Goal: Task Accomplishment & Management: Manage account settings

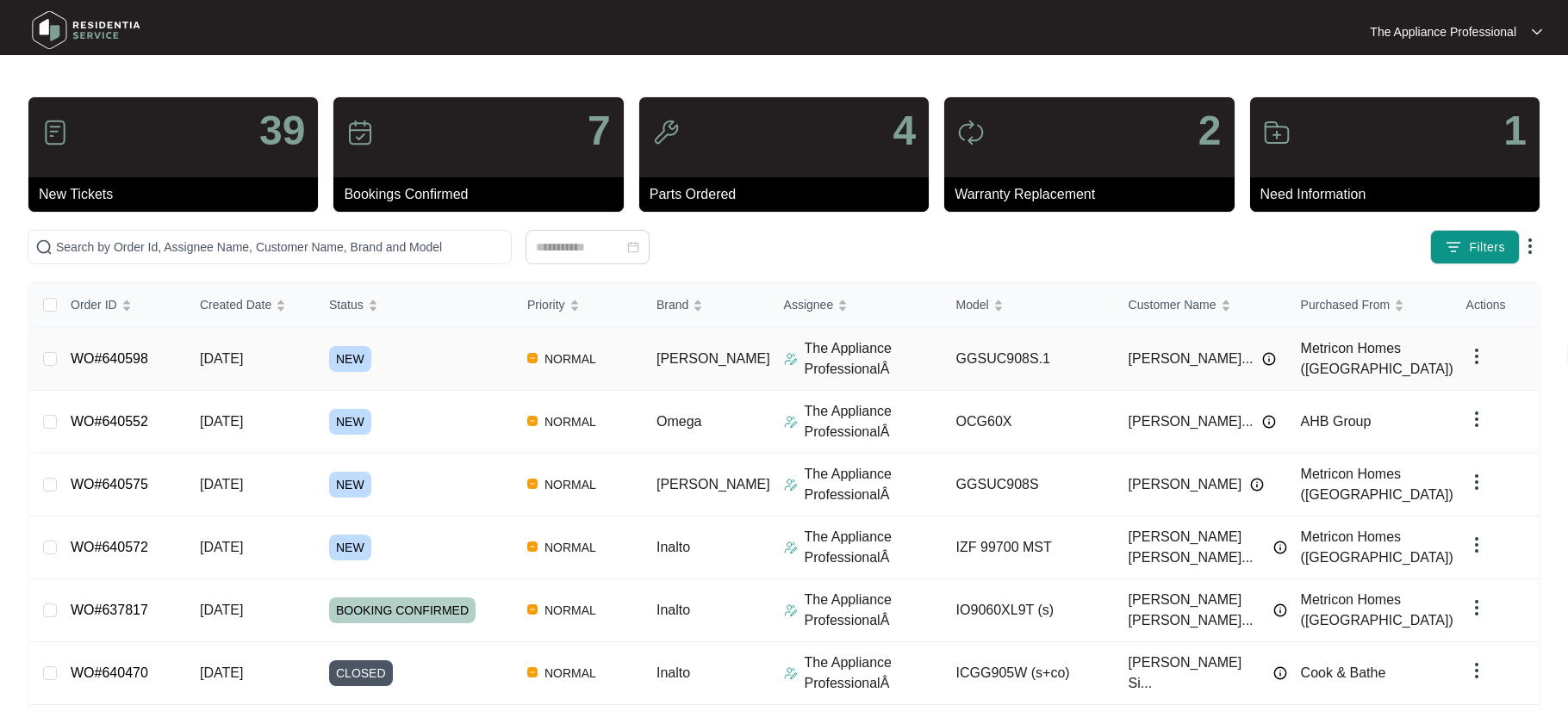
click at [130, 356] on link "WO#640598" at bounding box center [109, 358] width 77 height 14
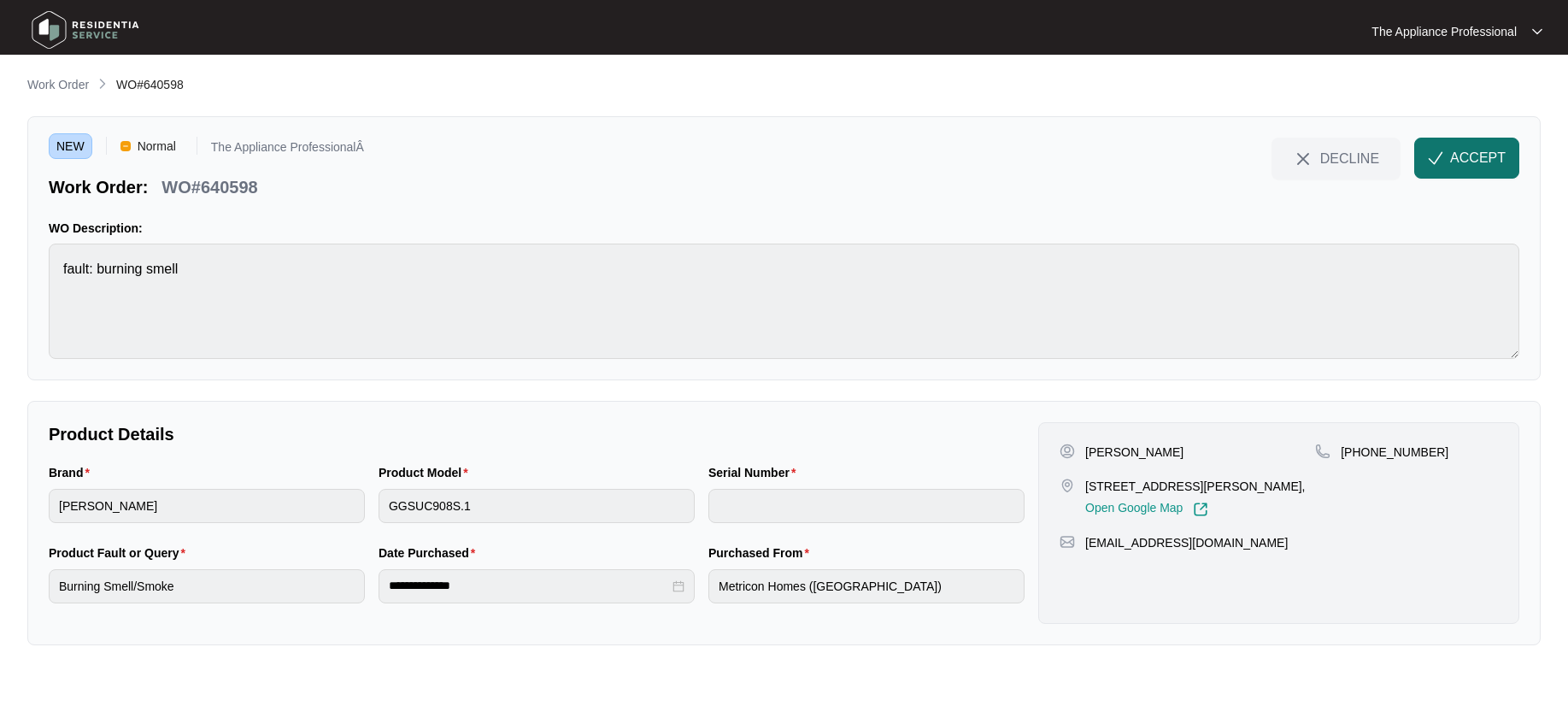
click at [1459, 158] on span "ACCEPT" at bounding box center [1478, 158] width 55 height 20
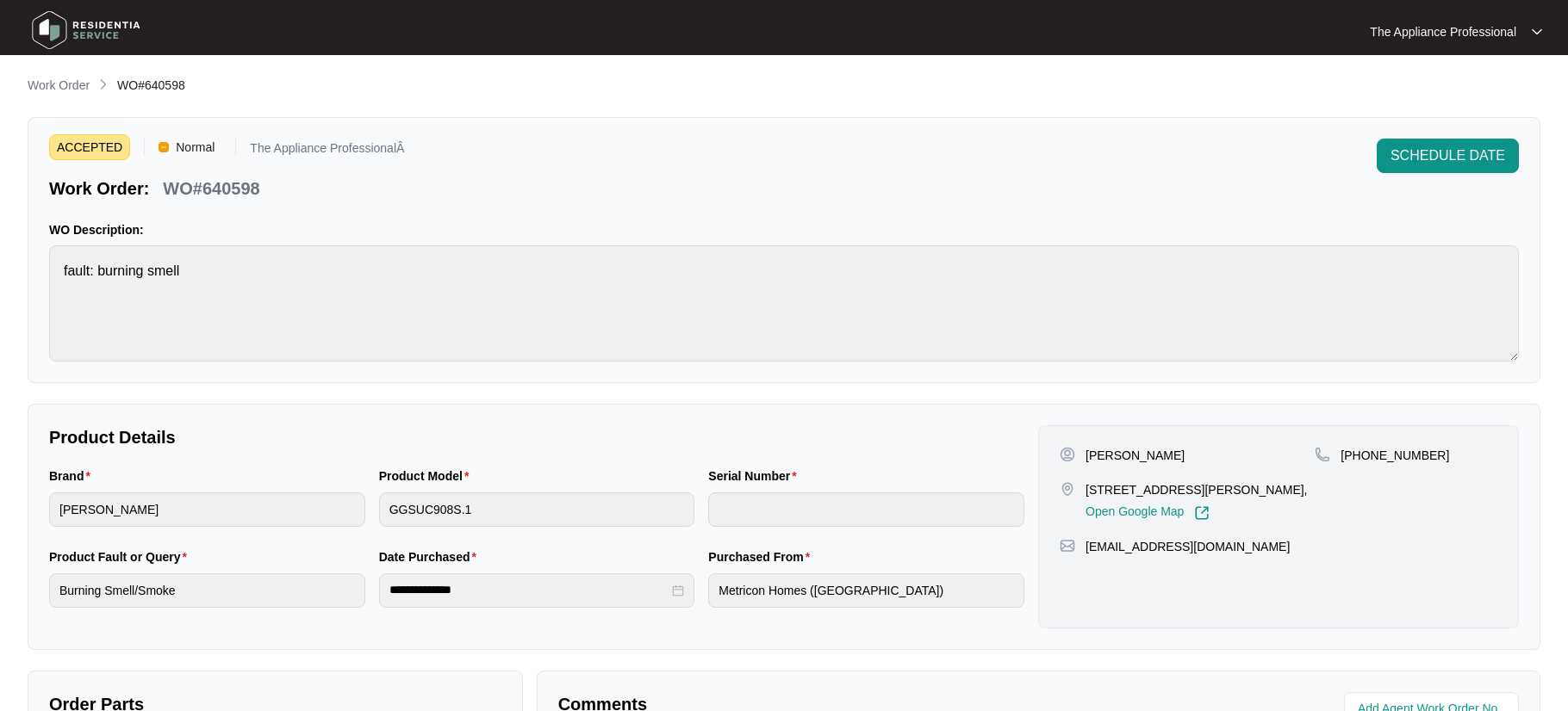
click at [44, 21] on img at bounding box center [86, 30] width 120 height 52
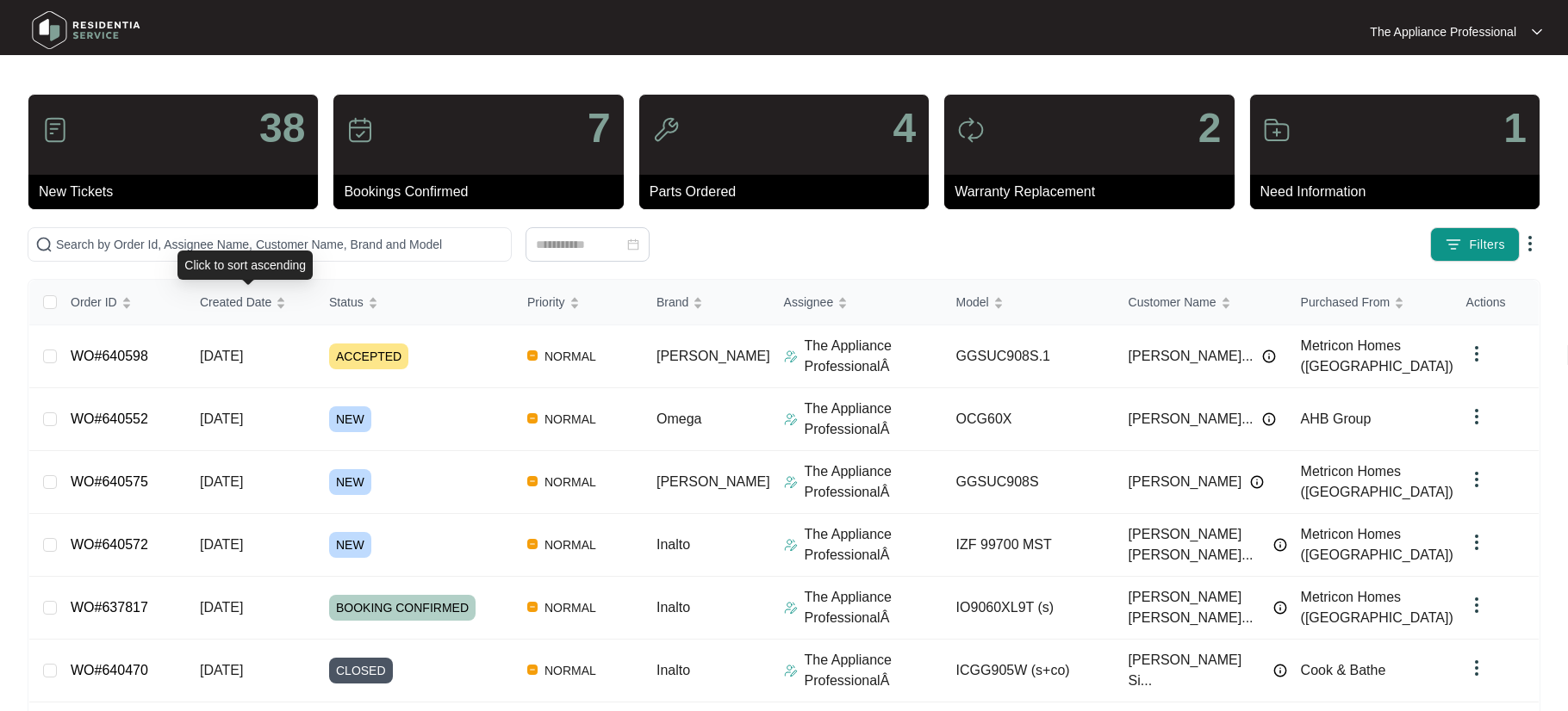
scroll to position [4, 0]
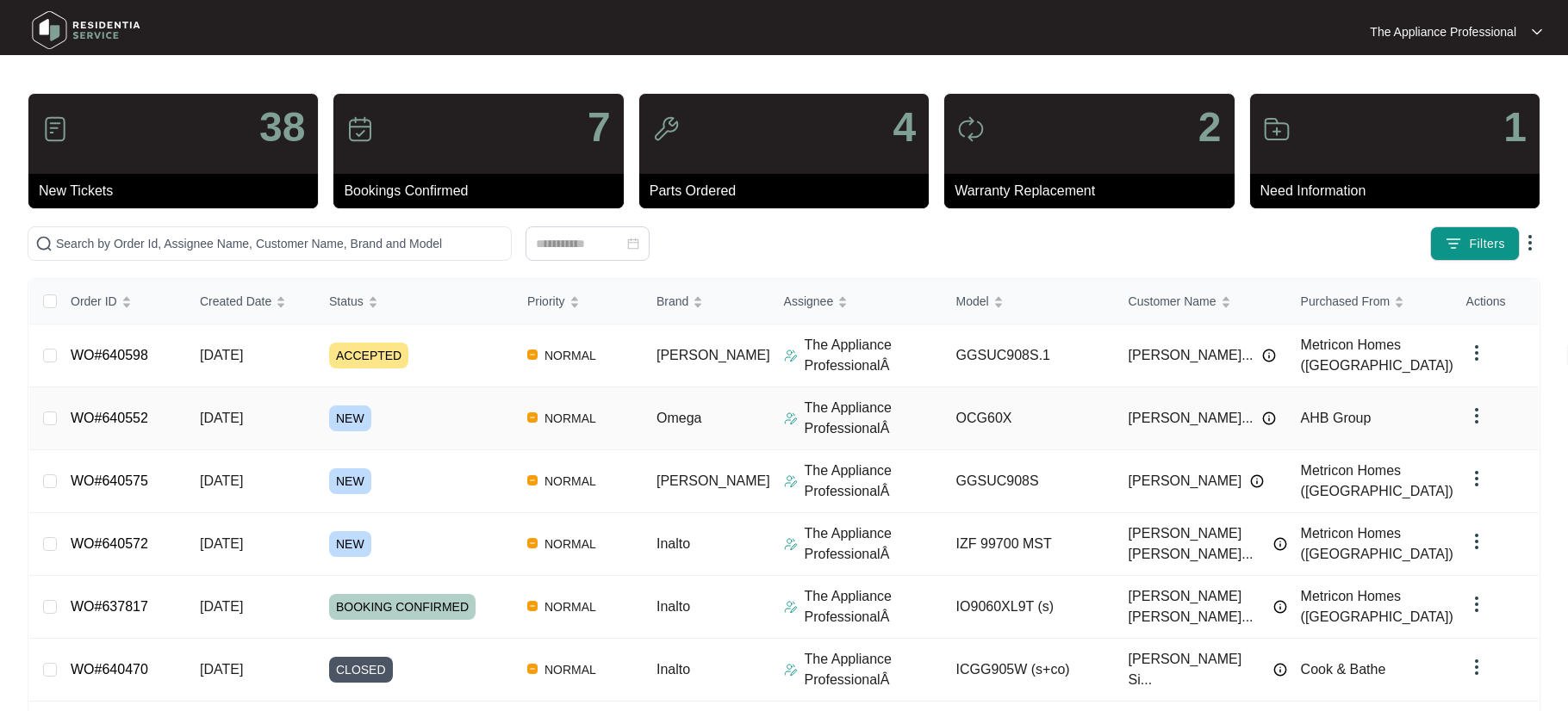
click at [243, 414] on span "[DATE]" at bounding box center [221, 417] width 43 height 14
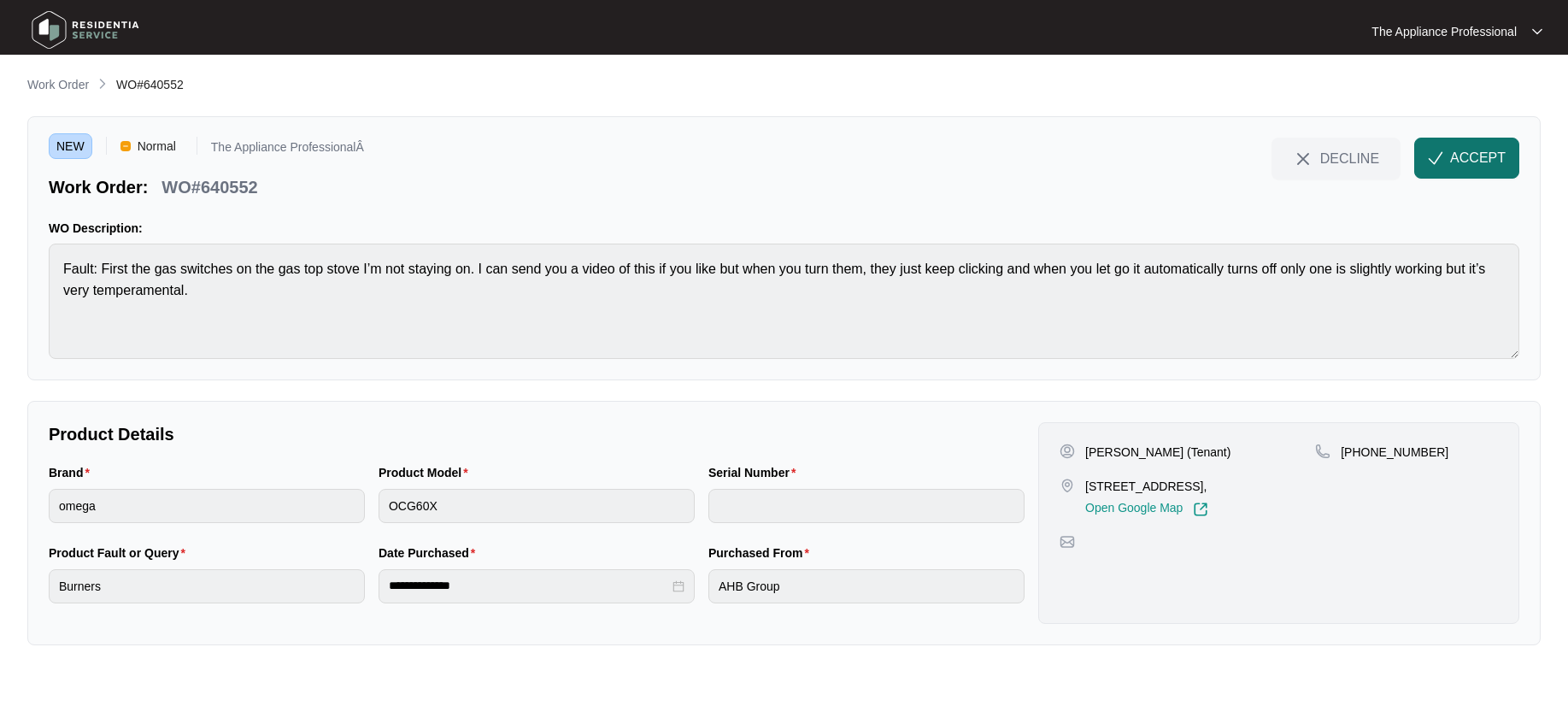
click at [1494, 165] on span "ACCEPT" at bounding box center [1478, 158] width 55 height 20
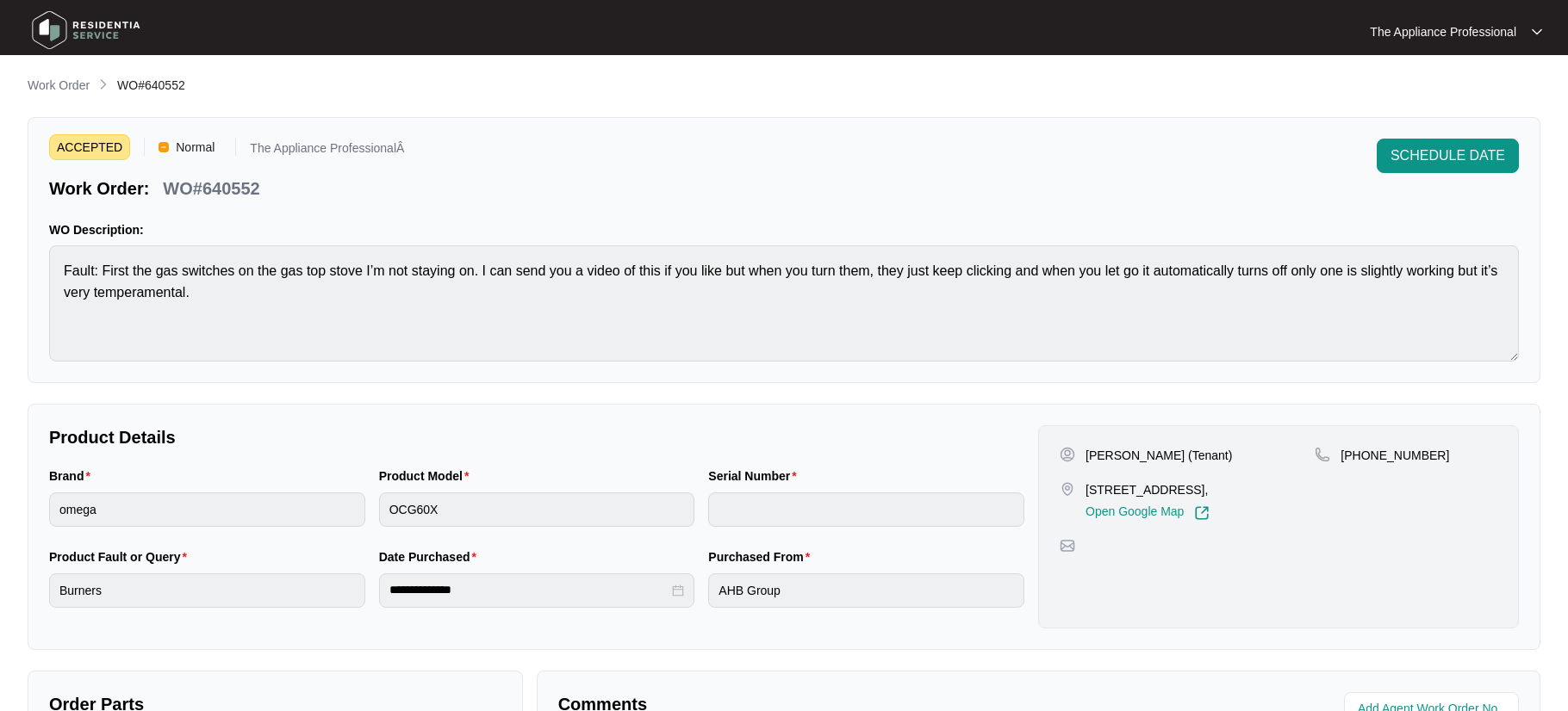
click at [58, 40] on img at bounding box center [86, 30] width 120 height 52
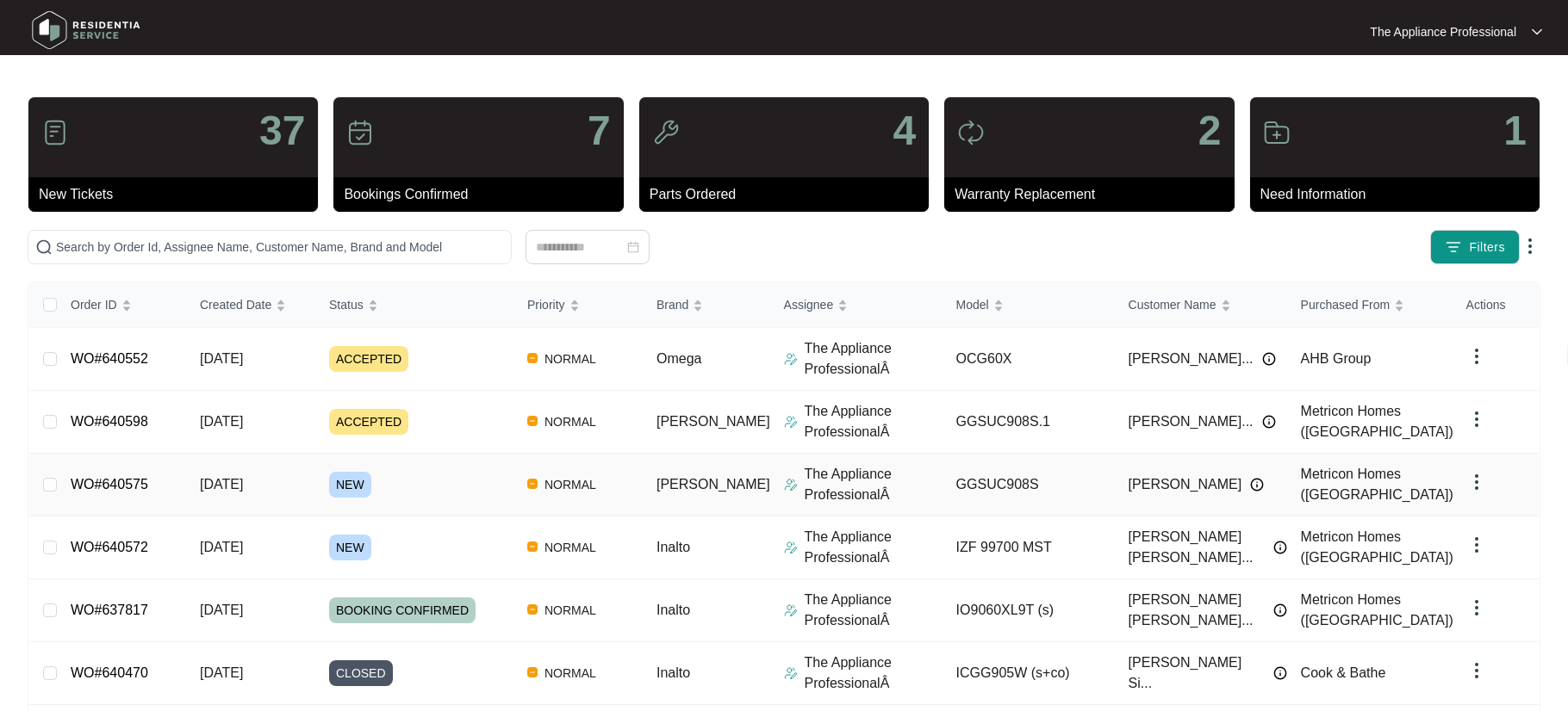
click at [243, 482] on span "[DATE]" at bounding box center [221, 484] width 43 height 14
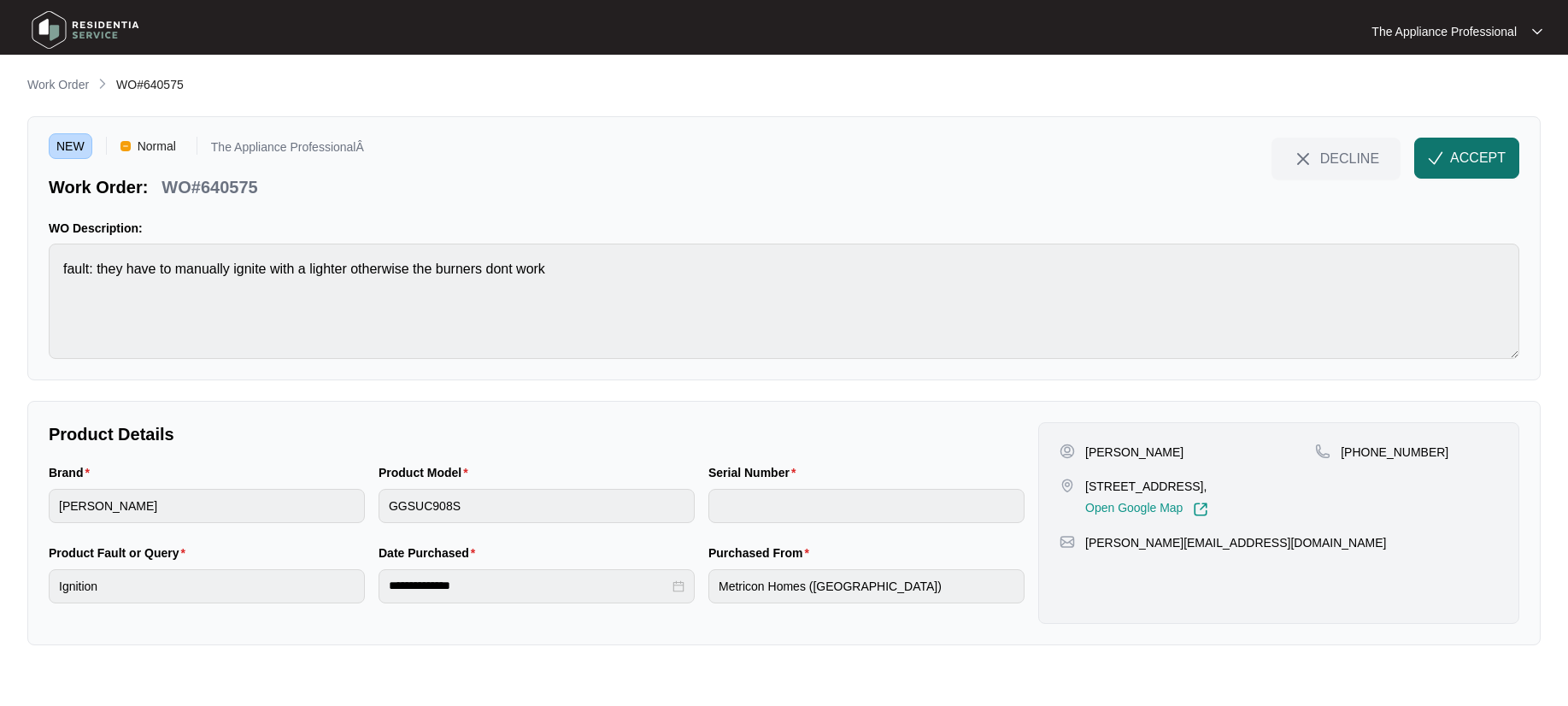
click at [1470, 158] on span "ACCEPT" at bounding box center [1478, 158] width 55 height 20
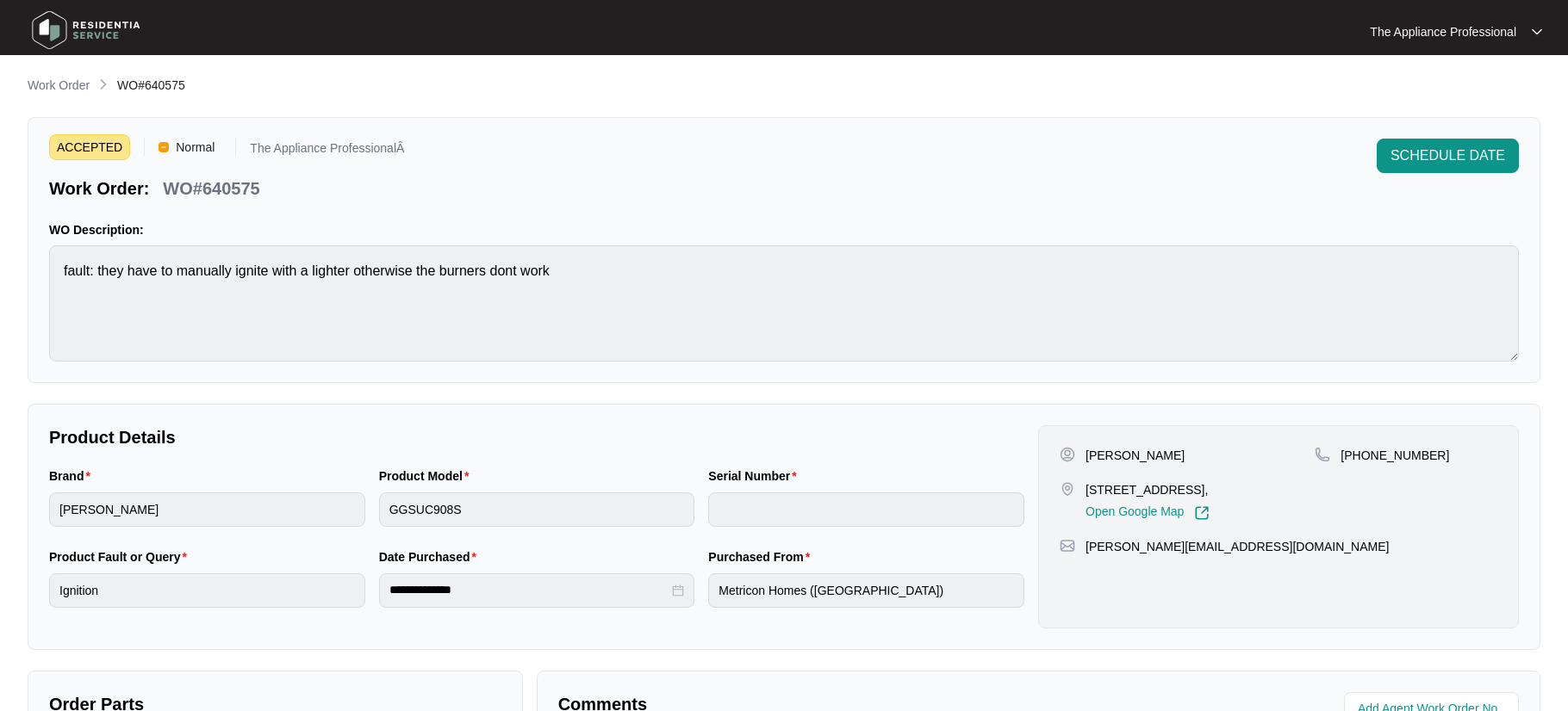
click at [55, 37] on img at bounding box center [86, 30] width 120 height 52
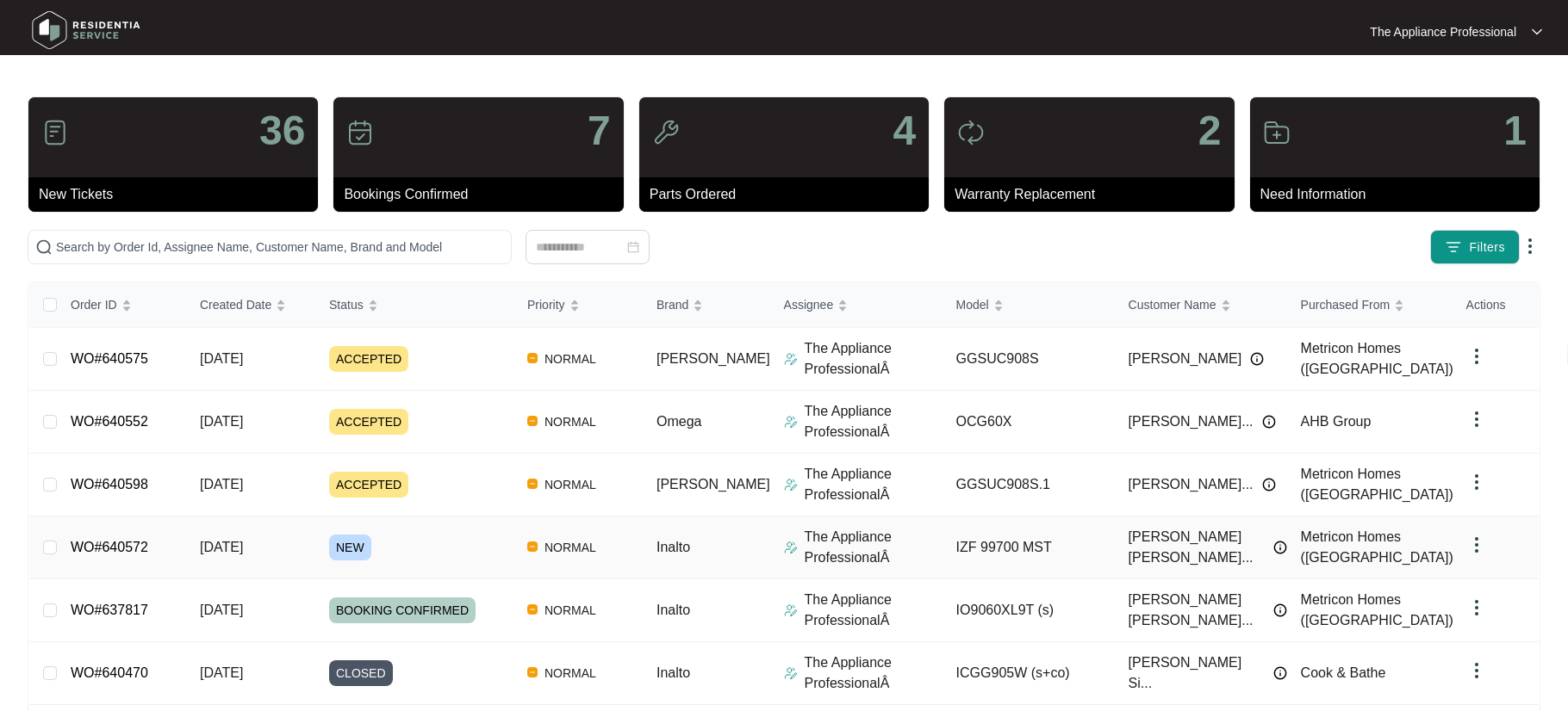
click at [210, 546] on span "[DATE]" at bounding box center [221, 546] width 43 height 14
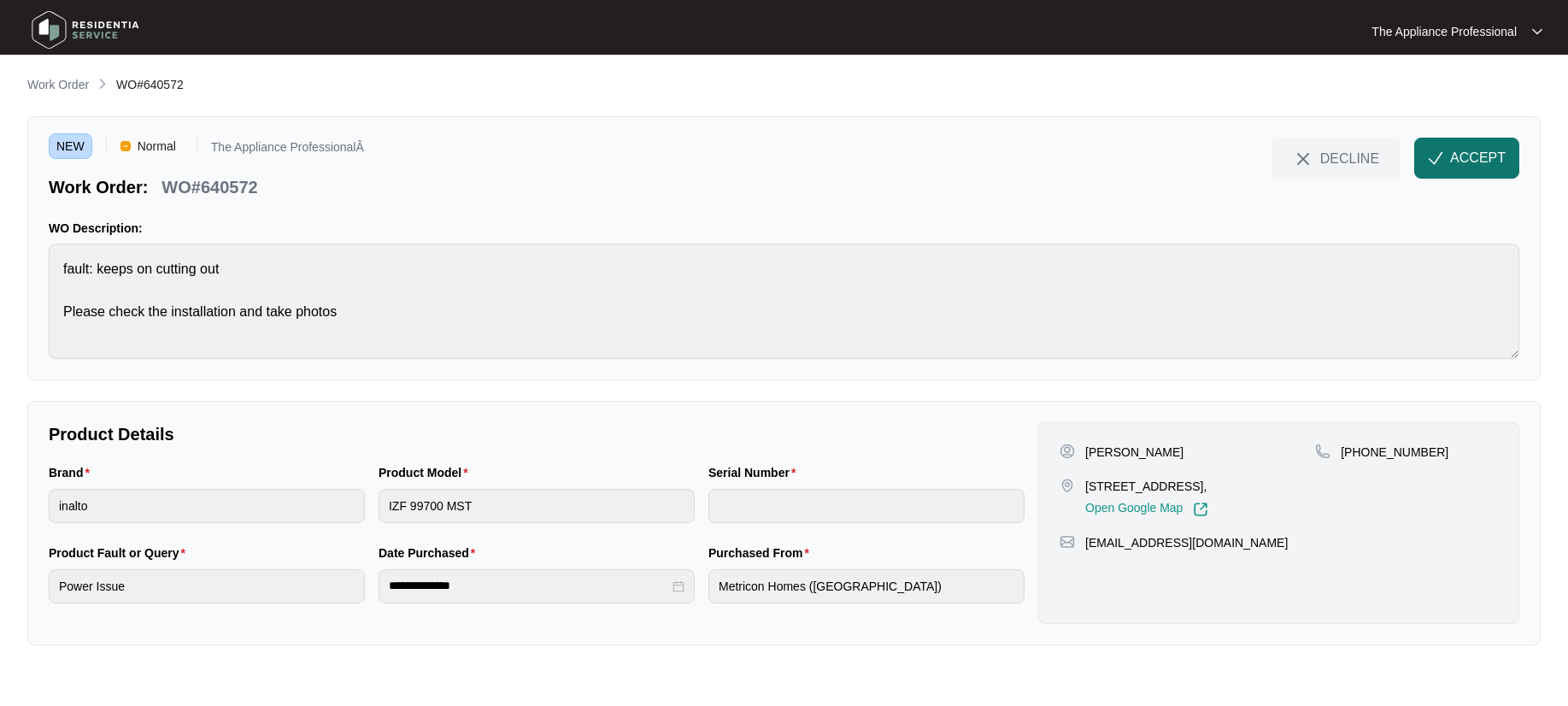
click at [1502, 166] on span "ACCEPT" at bounding box center [1478, 158] width 55 height 20
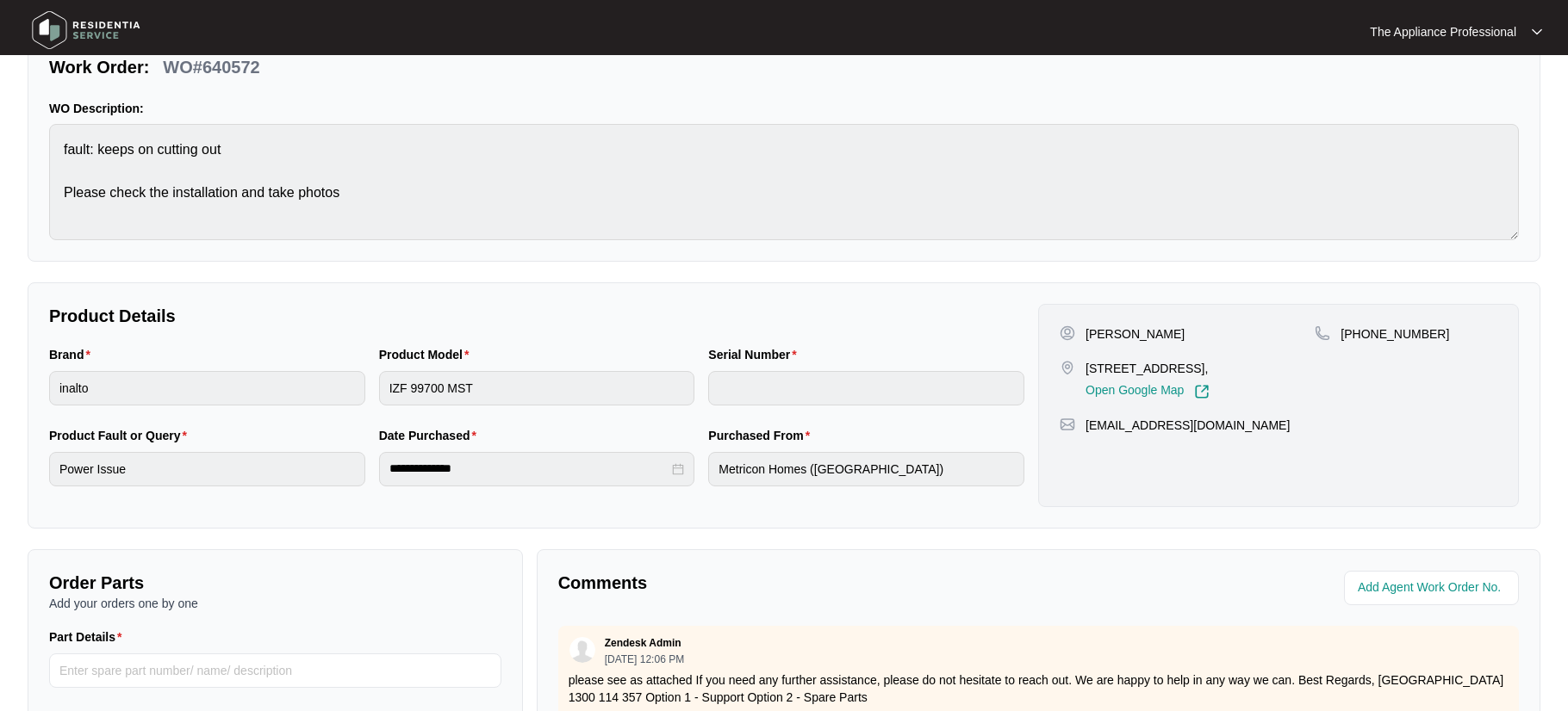
scroll to position [263, 0]
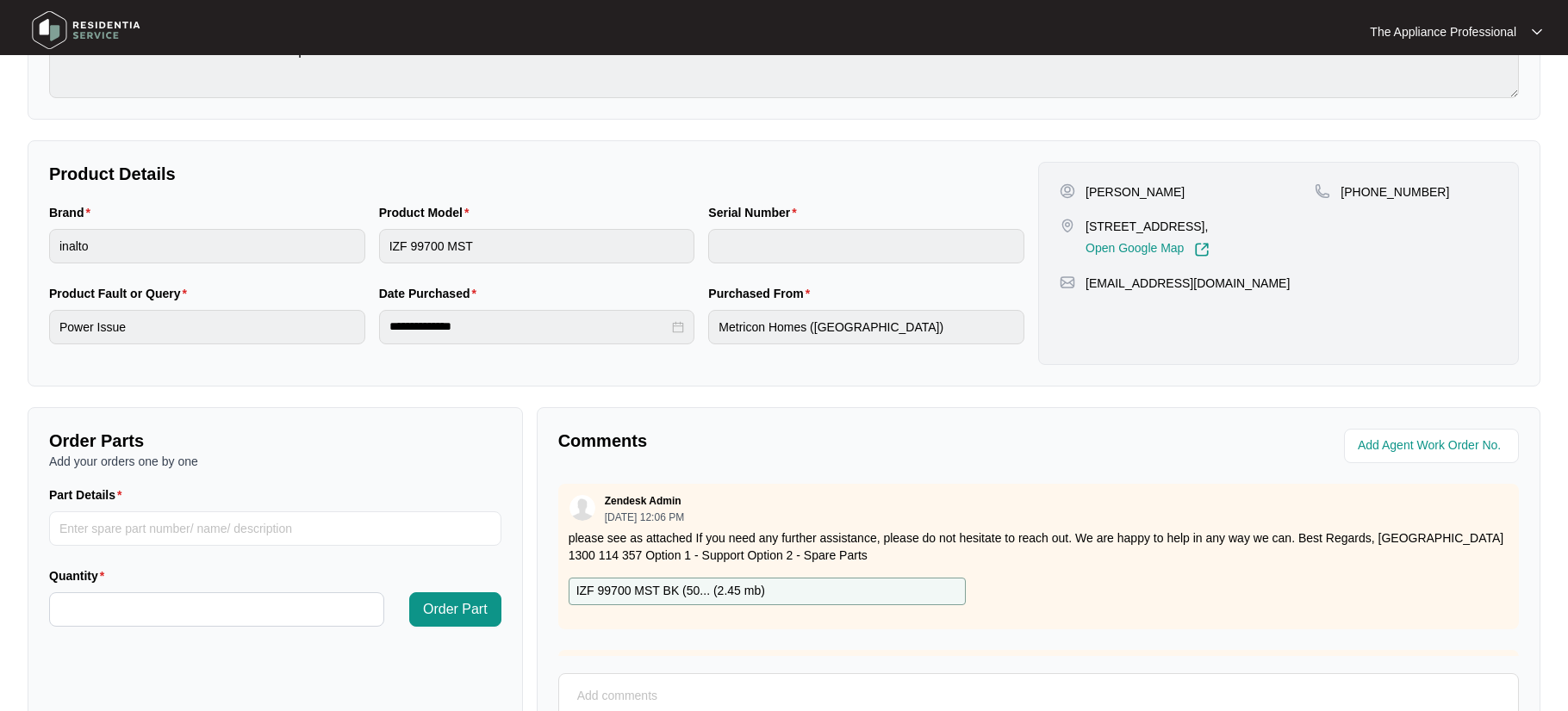
click at [681, 589] on p "IZF 99700 MST BK (50... ( 2.45 mb )" at bounding box center [671, 592] width 189 height 19
click at [754, 589] on p "IZF 99700 MST BK (50... ( 2.45 mb )" at bounding box center [671, 592] width 189 height 19
click at [575, 605] on div "Zendesk Admin [DATE] 12:06 PM please see as attached If you need any further as…" at bounding box center [1038, 556] width 960 height 145
click at [590, 592] on p "IZF 99700 MST BK (50... ( 2.45 mb )" at bounding box center [671, 592] width 189 height 19
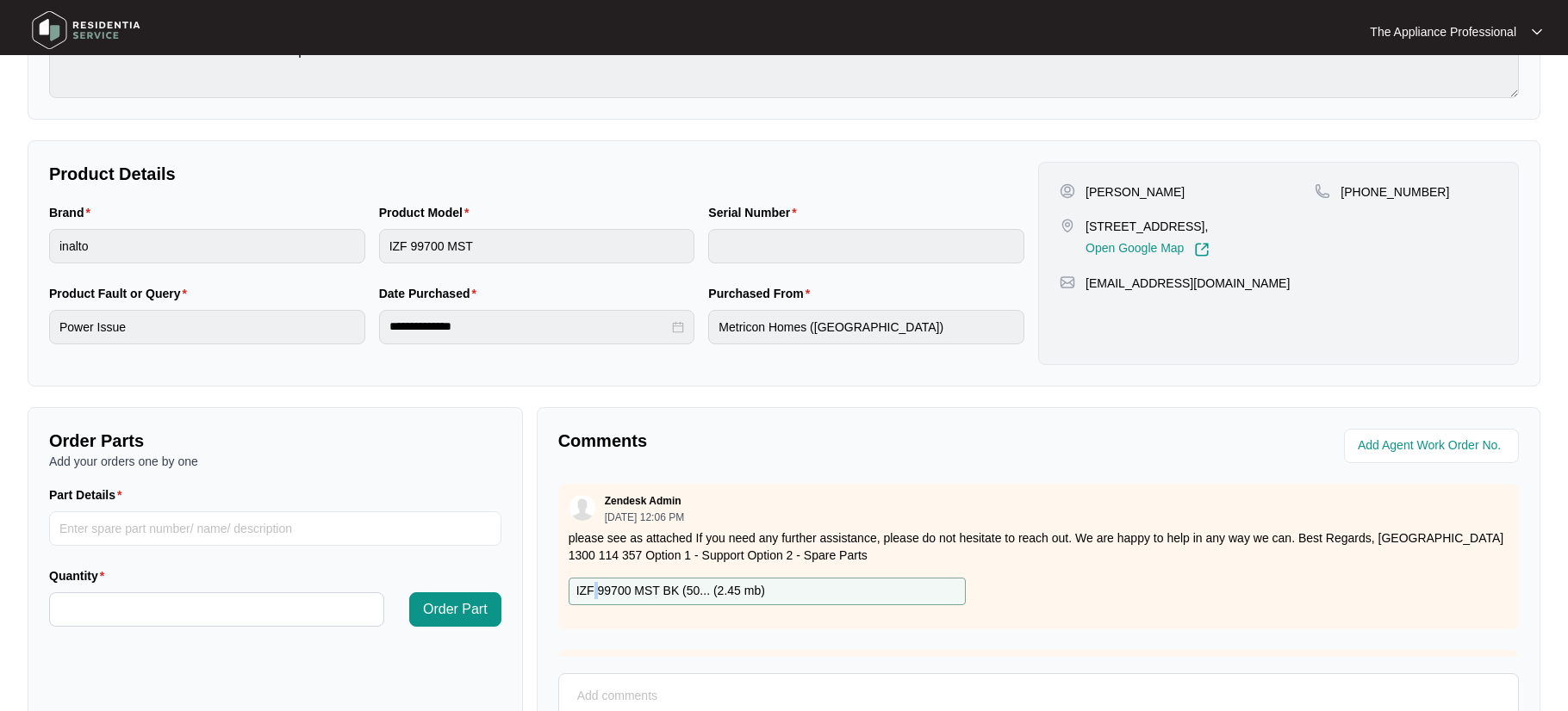
click at [590, 592] on p "IZF 99700 MST BK (50... ( 2.45 mb )" at bounding box center [671, 592] width 189 height 19
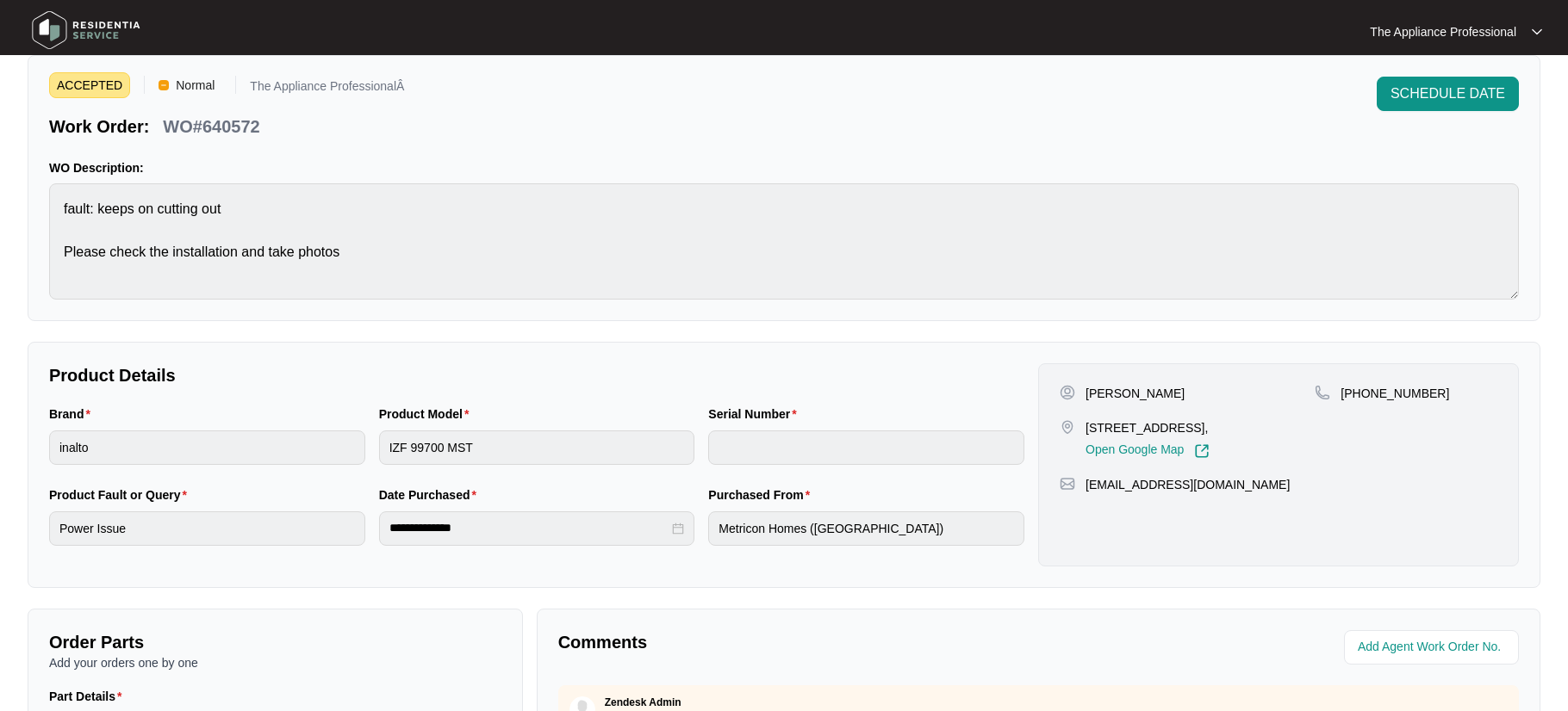
scroll to position [0, 0]
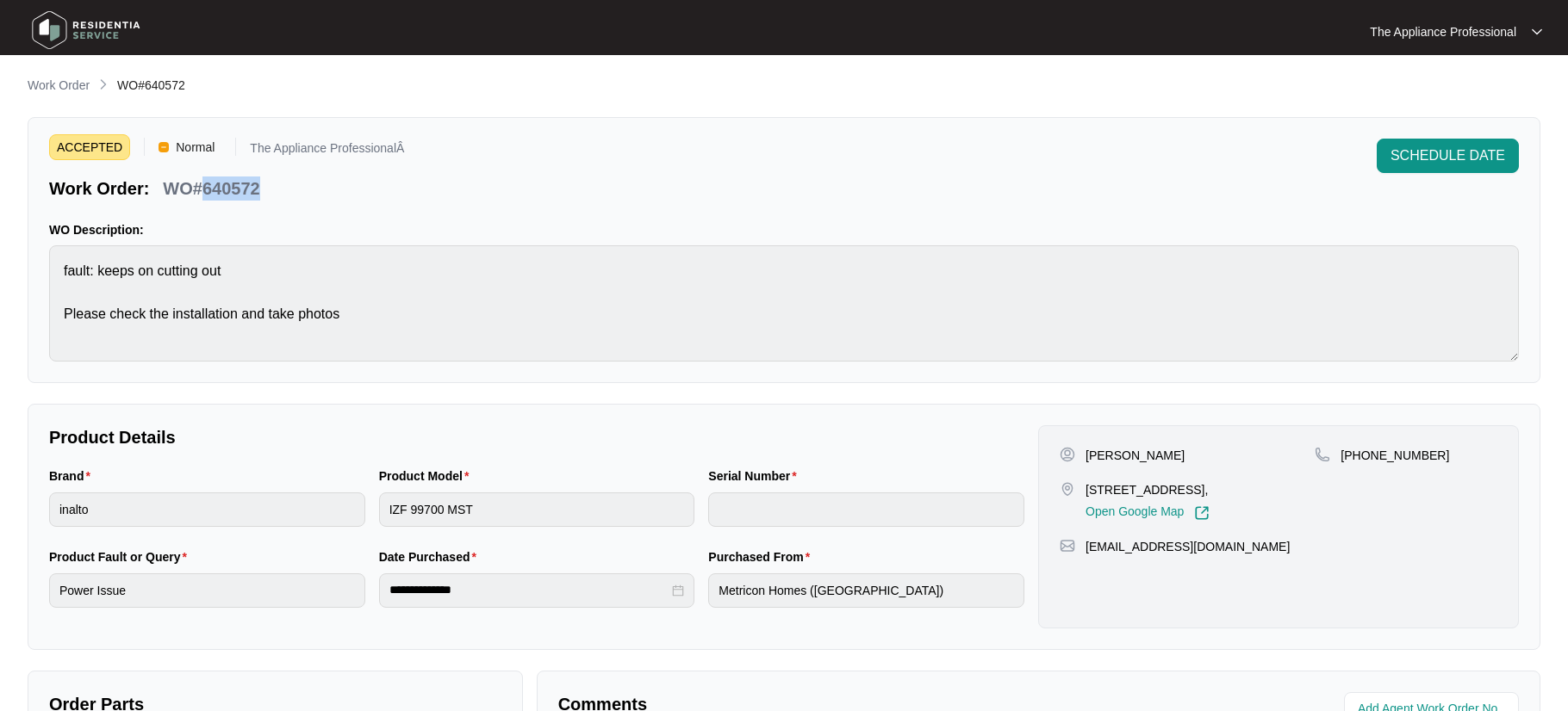
drag, startPoint x: 203, startPoint y: 189, endPoint x: 251, endPoint y: 192, distance: 48.1
click at [263, 192] on div "WO#640572" at bounding box center [211, 185] width 110 height 30
copy p "640572"
